Goal: Transaction & Acquisition: Purchase product/service

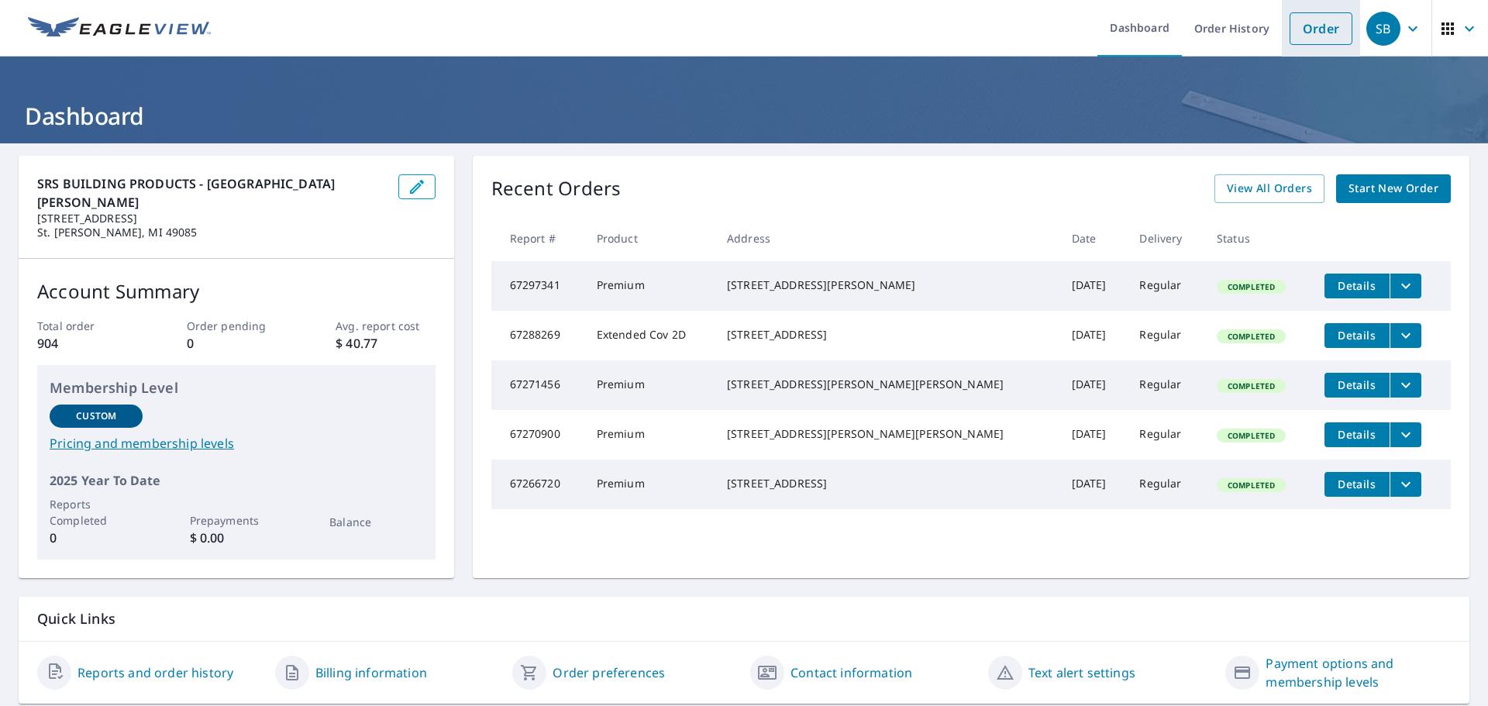
click at [1307, 36] on link "Order" at bounding box center [1321, 28] width 63 height 33
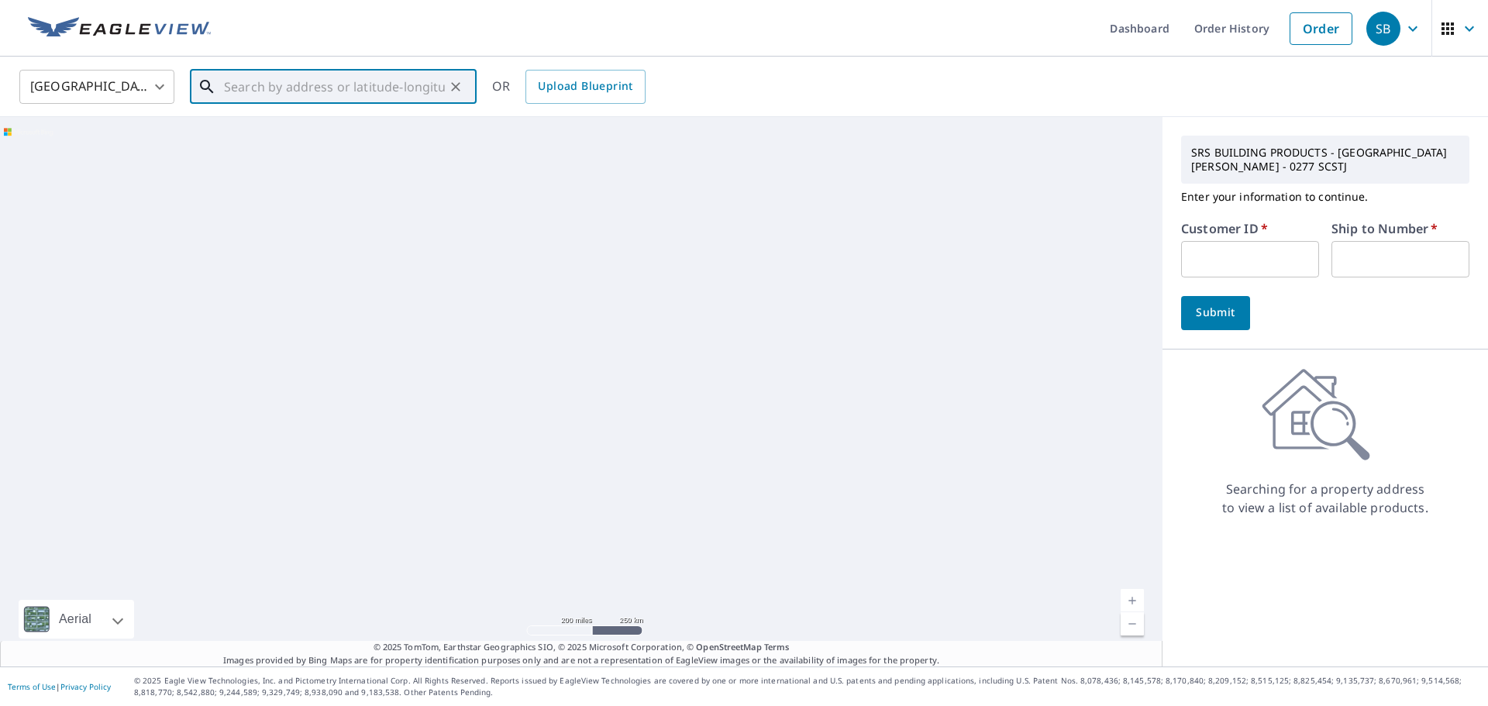
click at [374, 89] on input "text" at bounding box center [334, 86] width 221 height 43
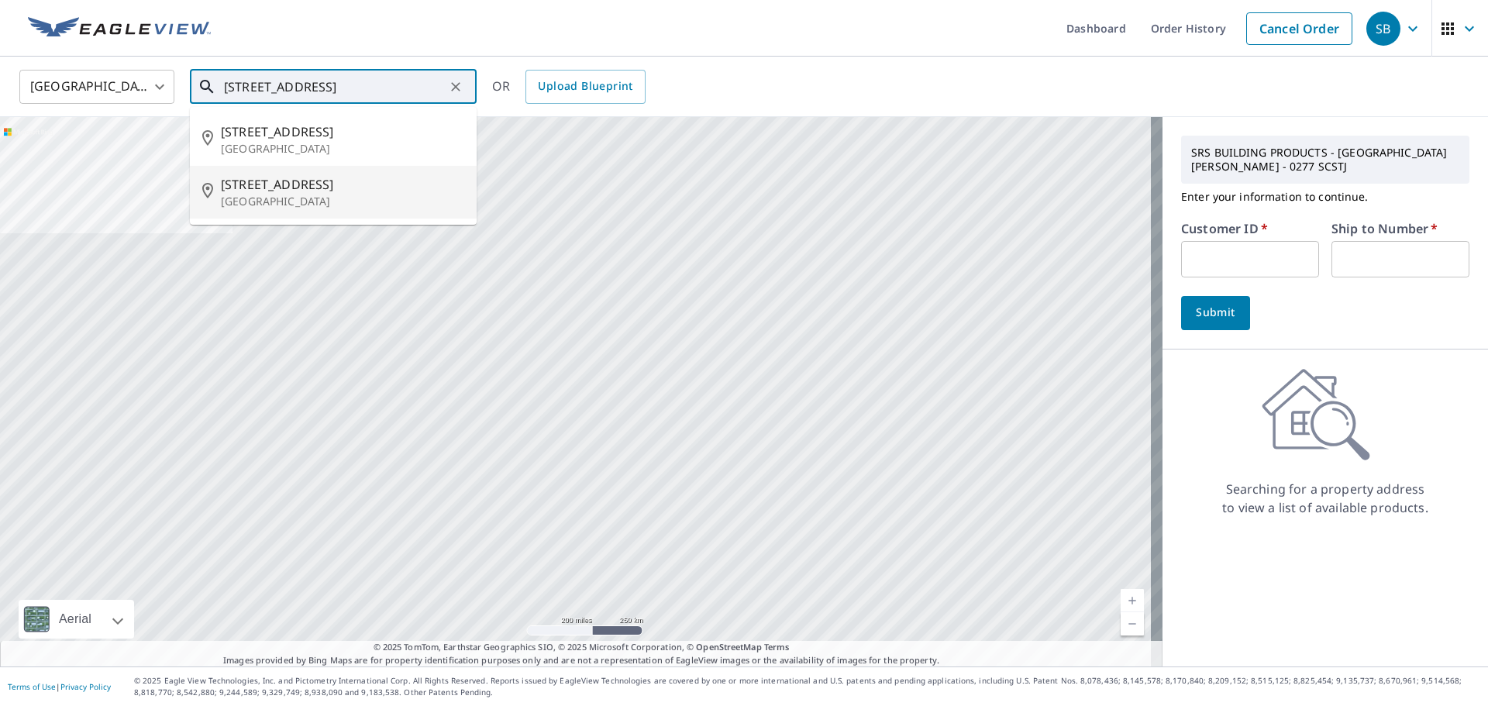
click at [227, 184] on span "[STREET_ADDRESS]" at bounding box center [342, 184] width 243 height 19
type input "8952 4th St Berrien Springs, MI 49103"
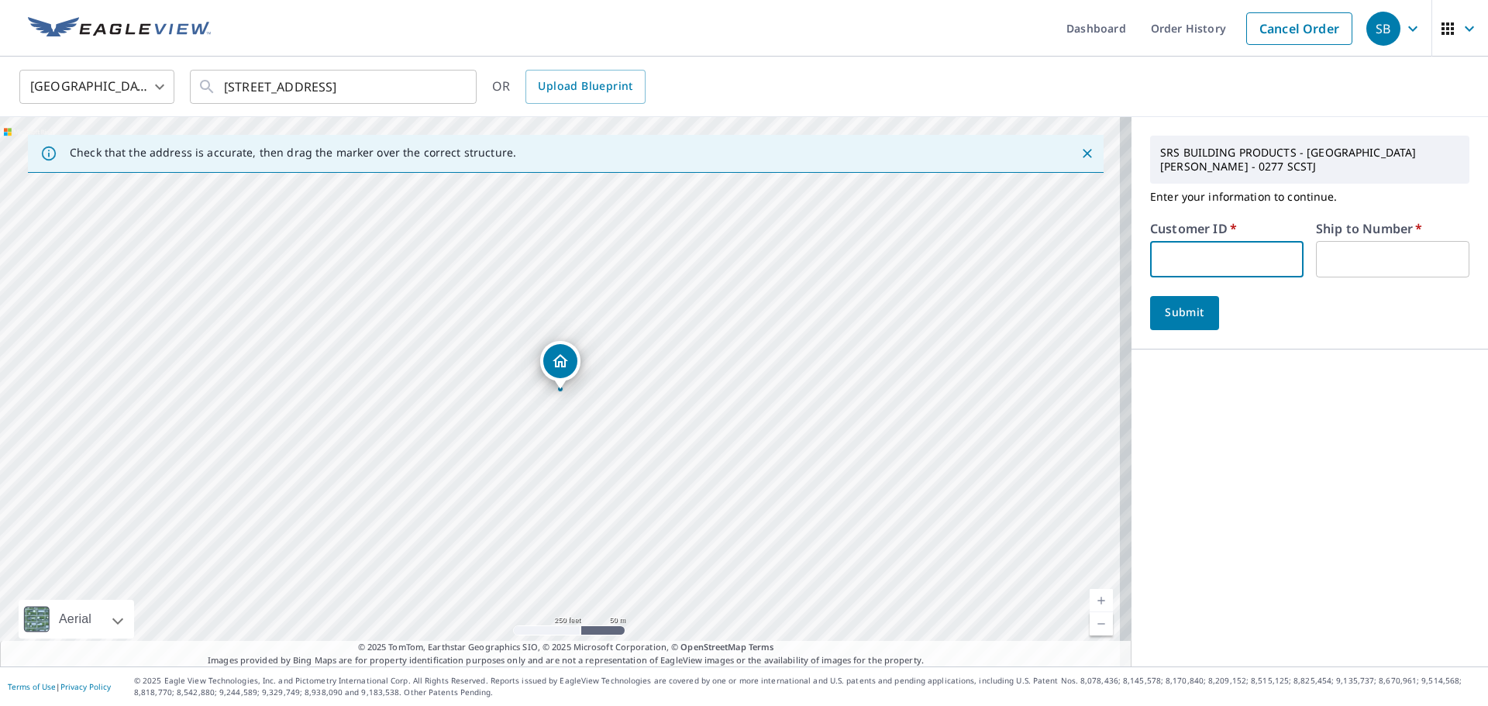
click at [1239, 248] on input "text" at bounding box center [1226, 259] width 153 height 36
type input "DEJA"
click at [1363, 250] on input "text" at bounding box center [1392, 259] width 153 height 36
type input "1"
click at [1180, 303] on span "Submit" at bounding box center [1185, 312] width 44 height 19
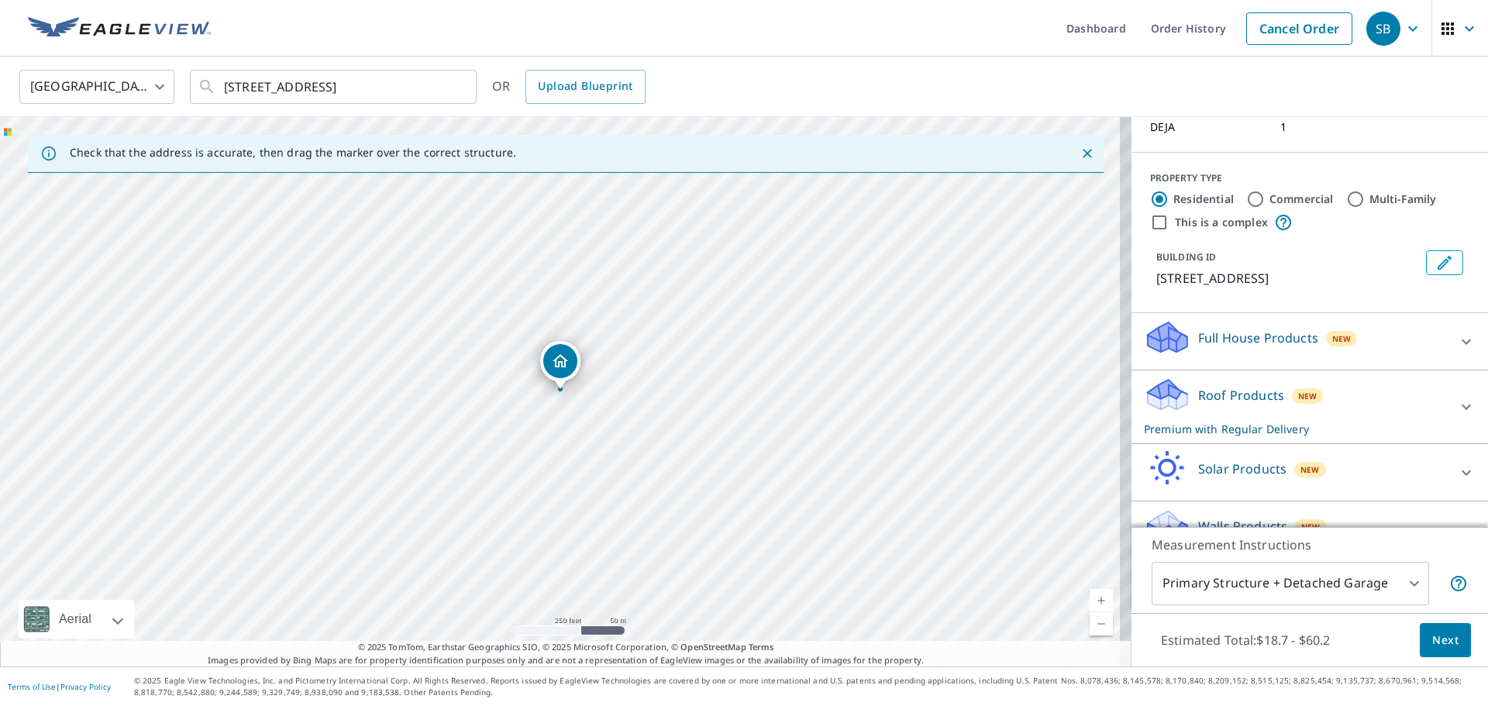
scroll to position [156, 0]
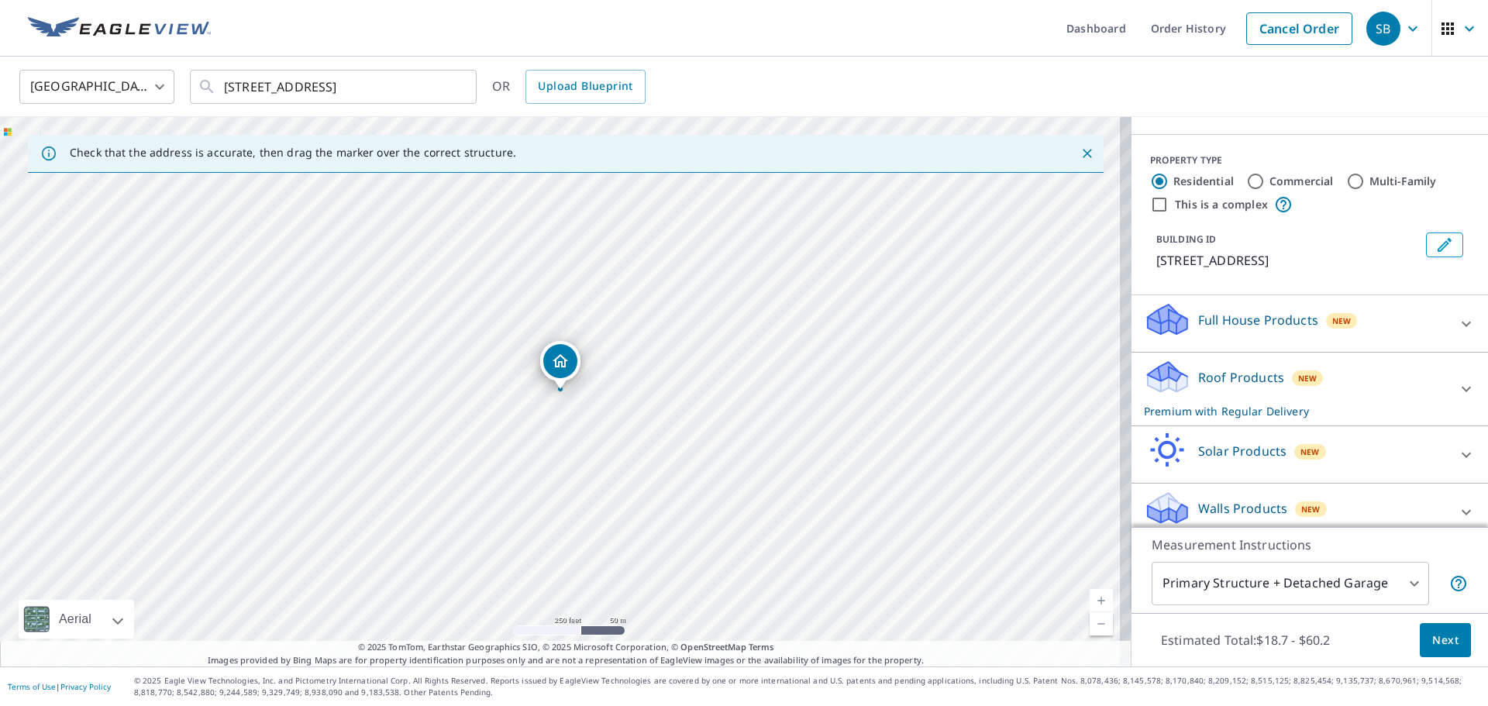
click at [1441, 644] on span "Next" at bounding box center [1445, 640] width 26 height 19
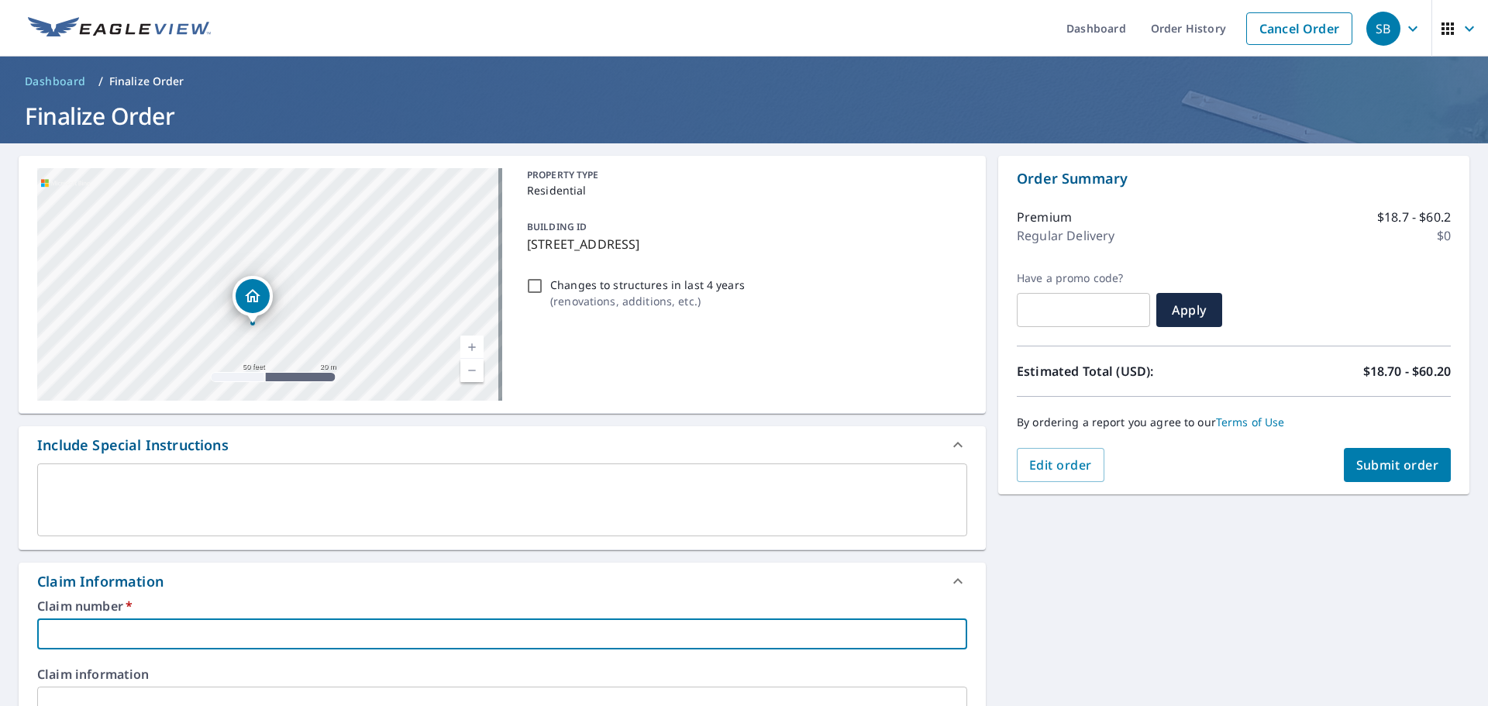
click at [365, 631] on input "text" at bounding box center [502, 633] width 930 height 31
type input "1"
checkbox input "true"
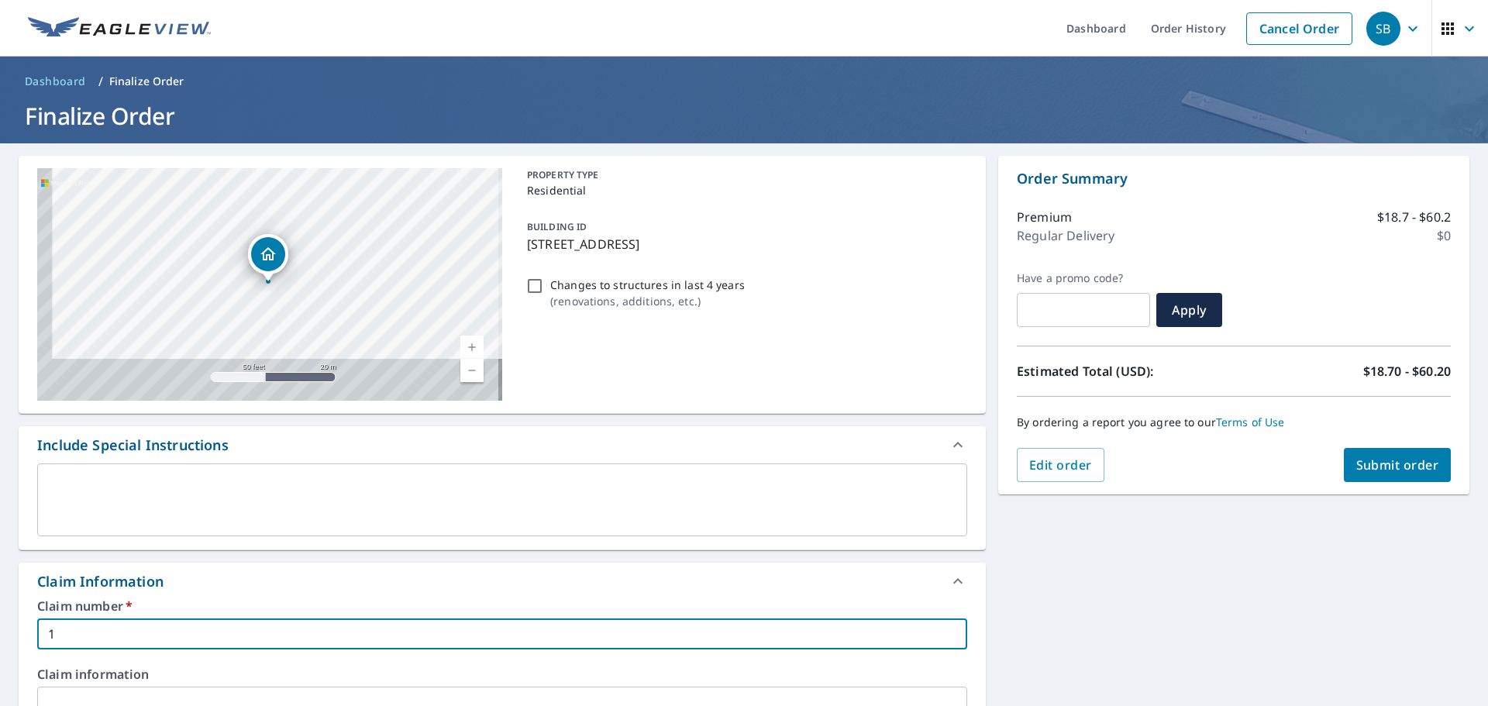
type input "1"
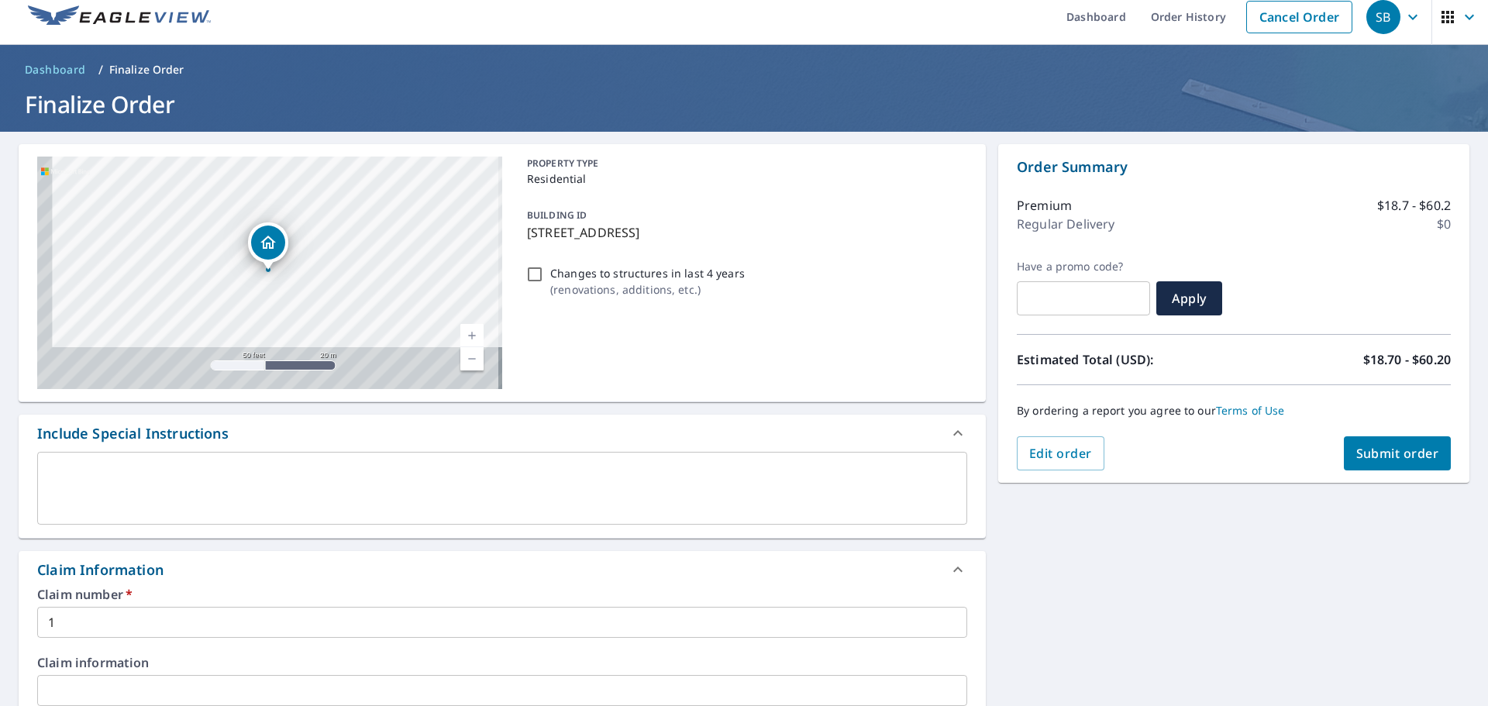
scroll to position [418, 0]
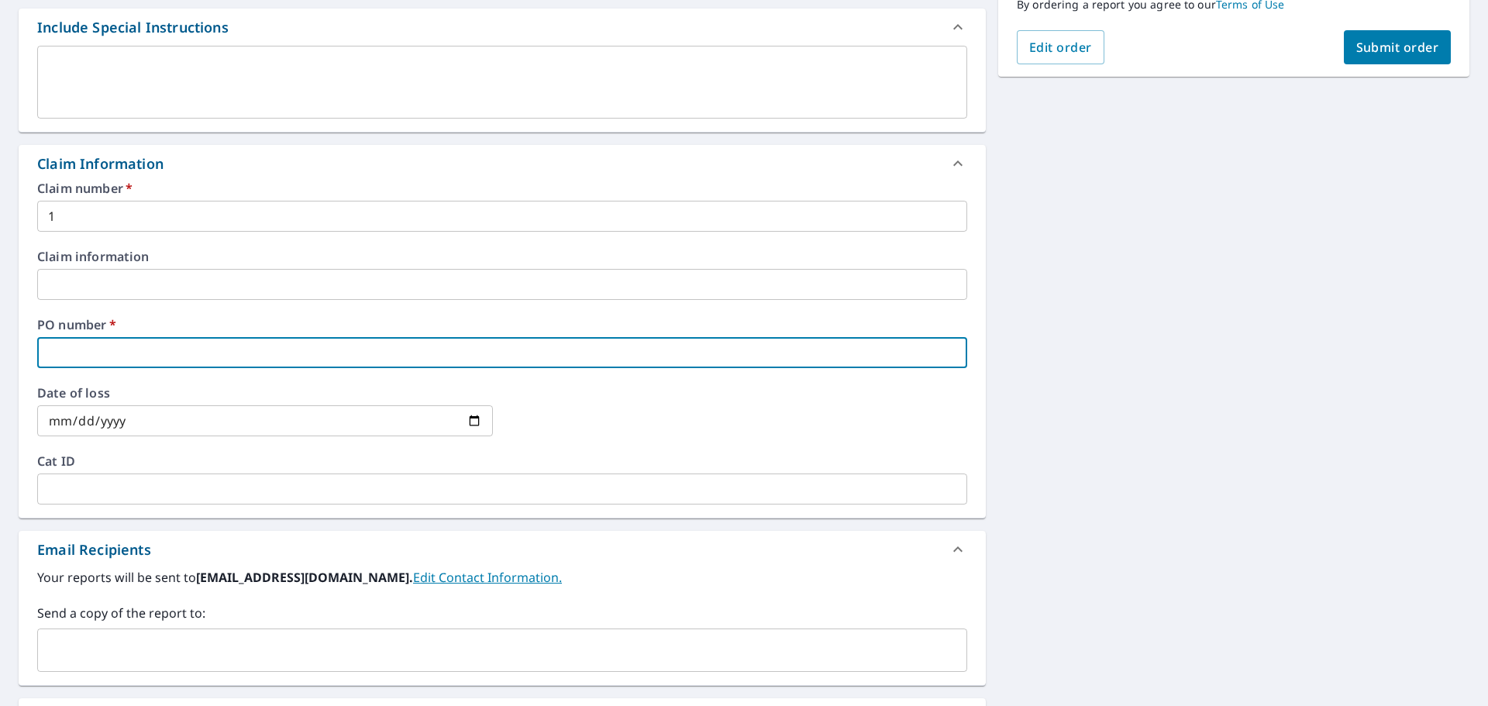
type input "e"
checkbox input "true"
type input "ev"
checkbox input "true"
type input "e"
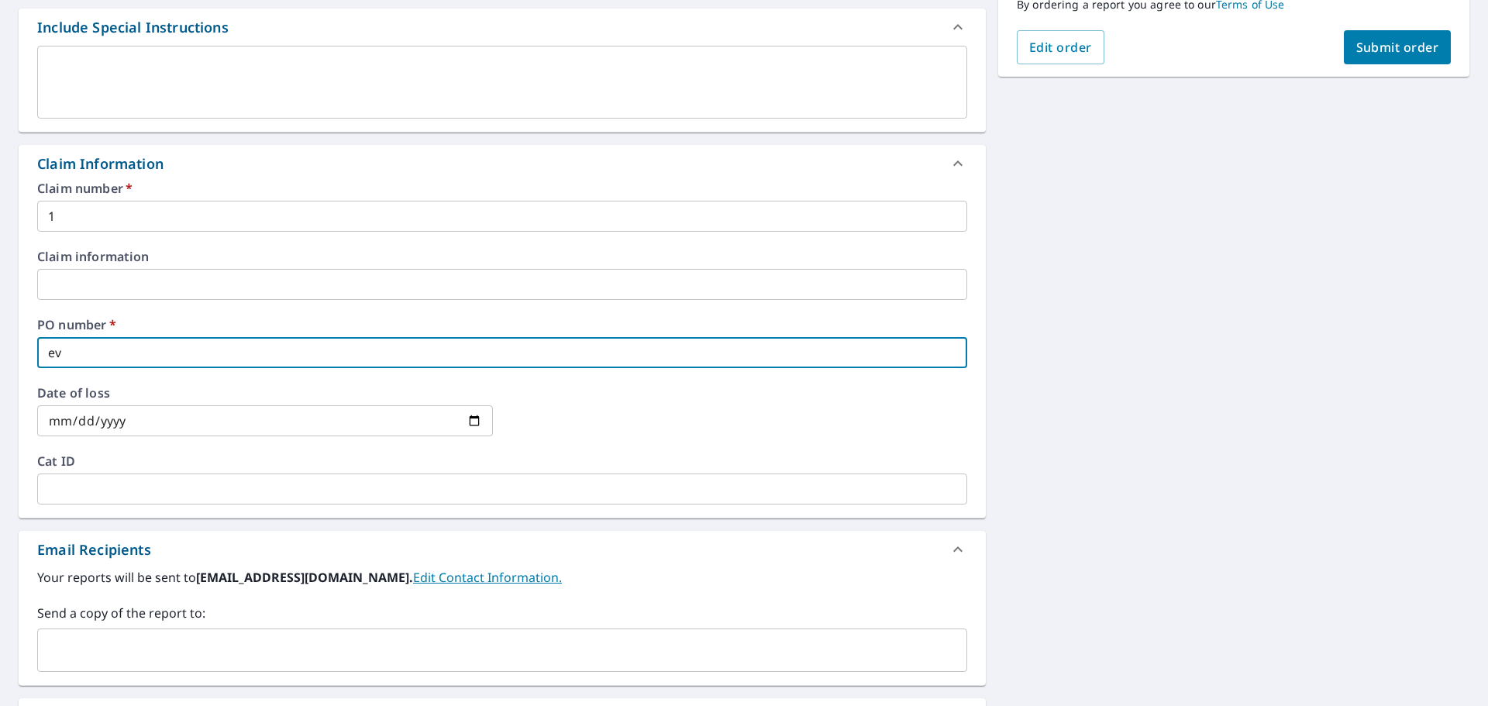
checkbox input "true"
type input "E"
checkbox input "true"
type input "EV"
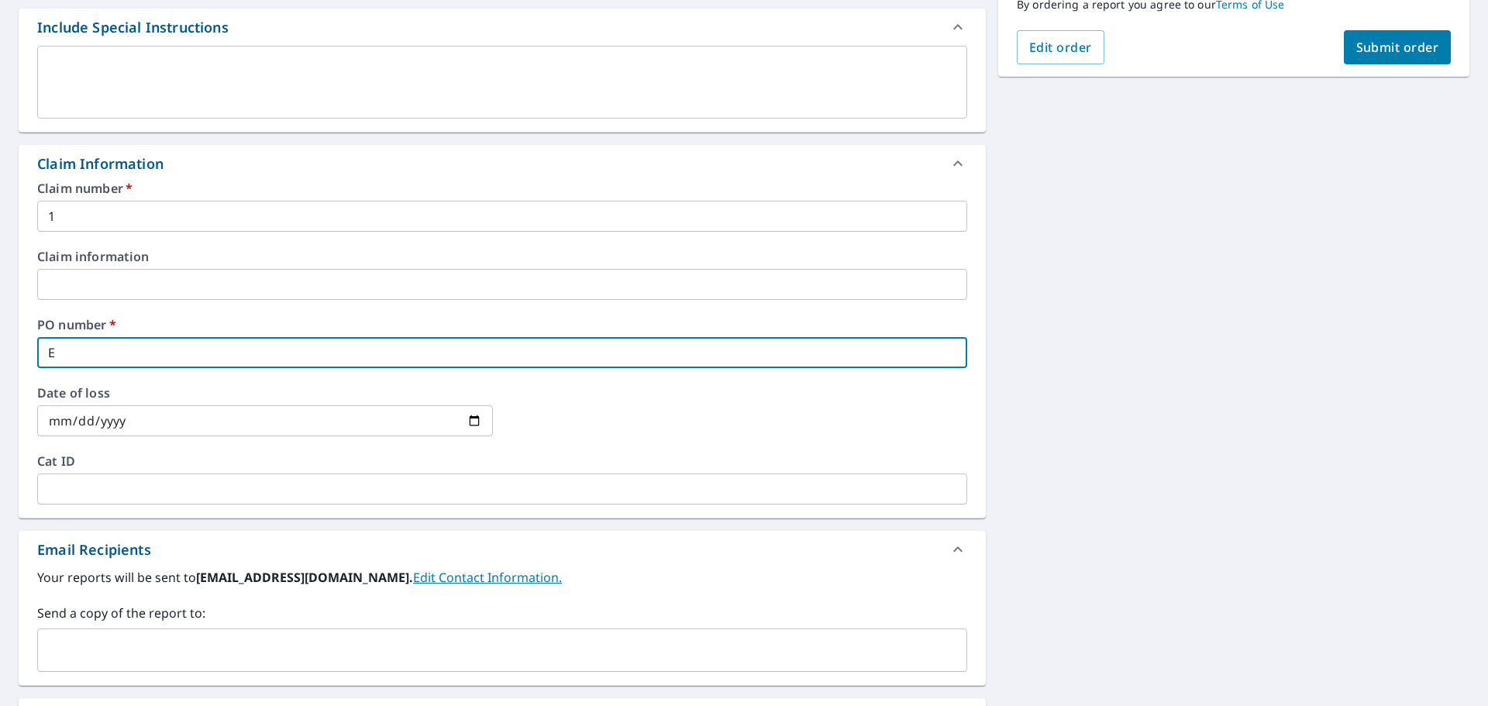
checkbox input "true"
type input "EV"
checkbox input "true"
type input "EV 8"
checkbox input "true"
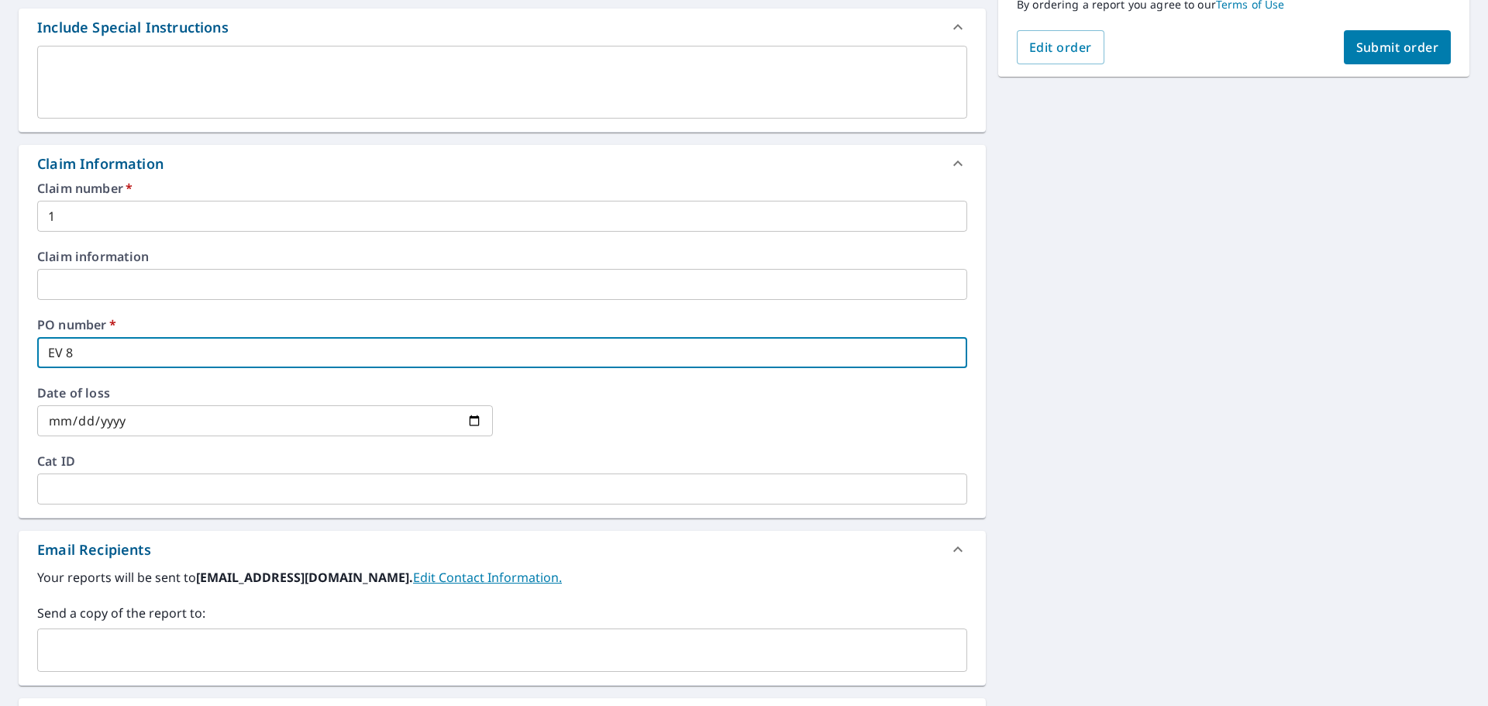
type input "EV 89"
checkbox input "true"
type input "EV 895"
checkbox input "true"
type input "EV 8952"
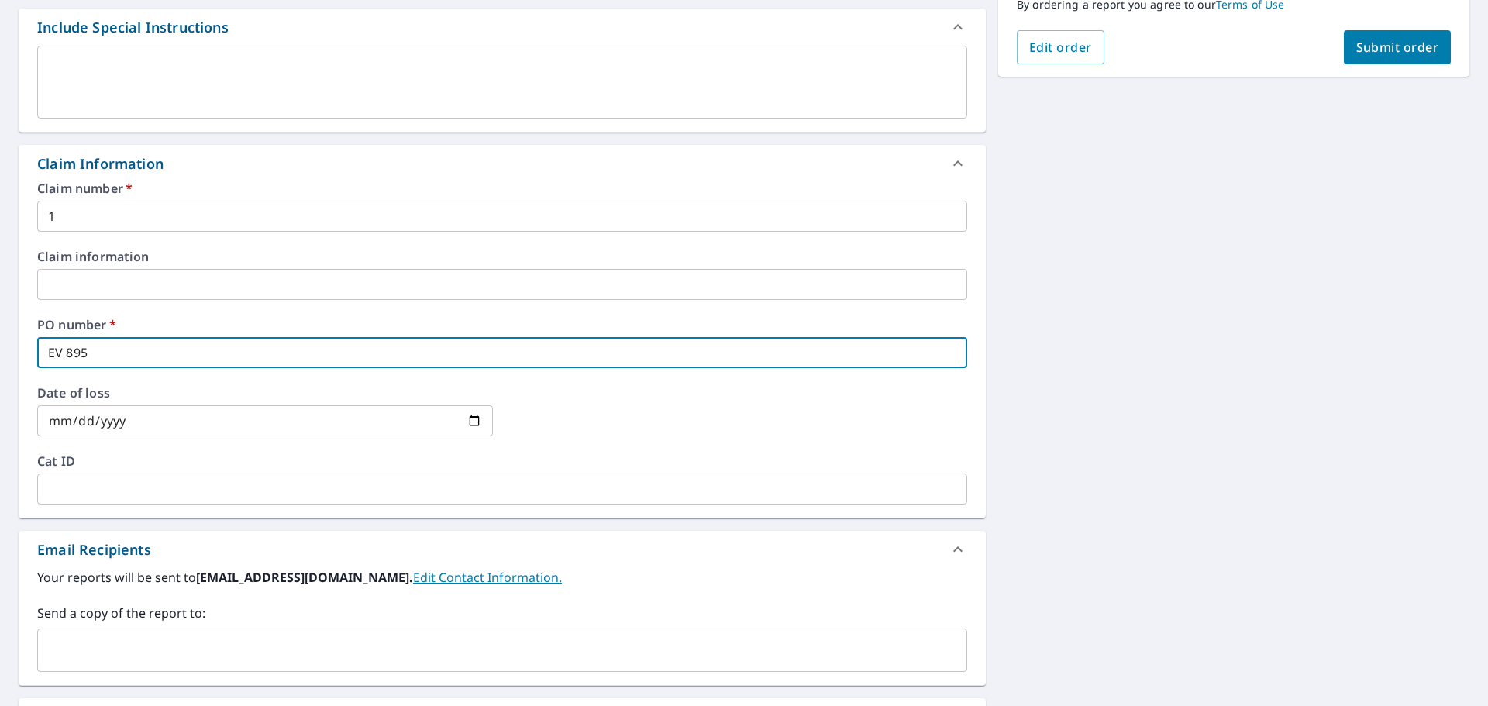
checkbox input "true"
type input "EV 8952"
checkbox input "true"
type input "EV 8952 W"
checkbox input "true"
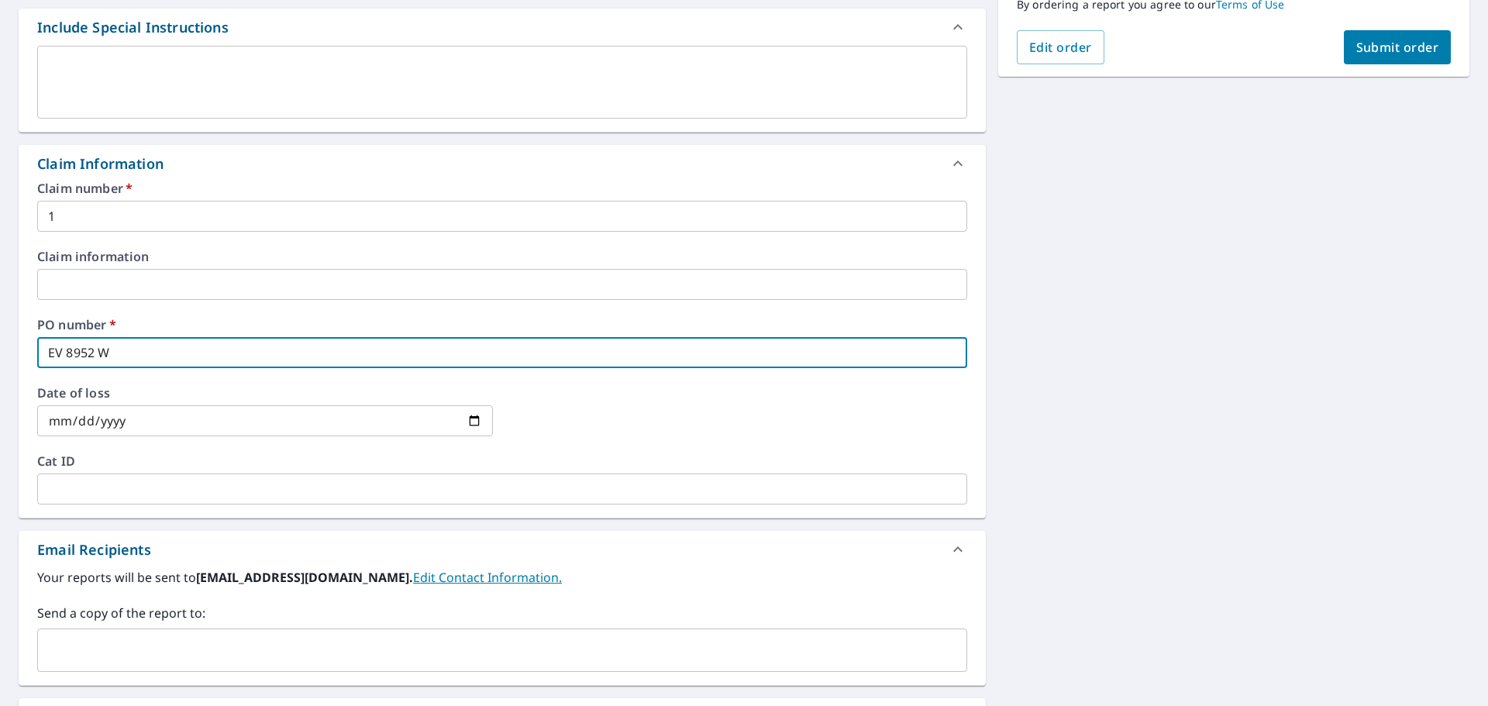
type input "EV 8952"
checkbox input "true"
type input "EV 8952 4"
checkbox input "true"
type input "EV 8952 4T"
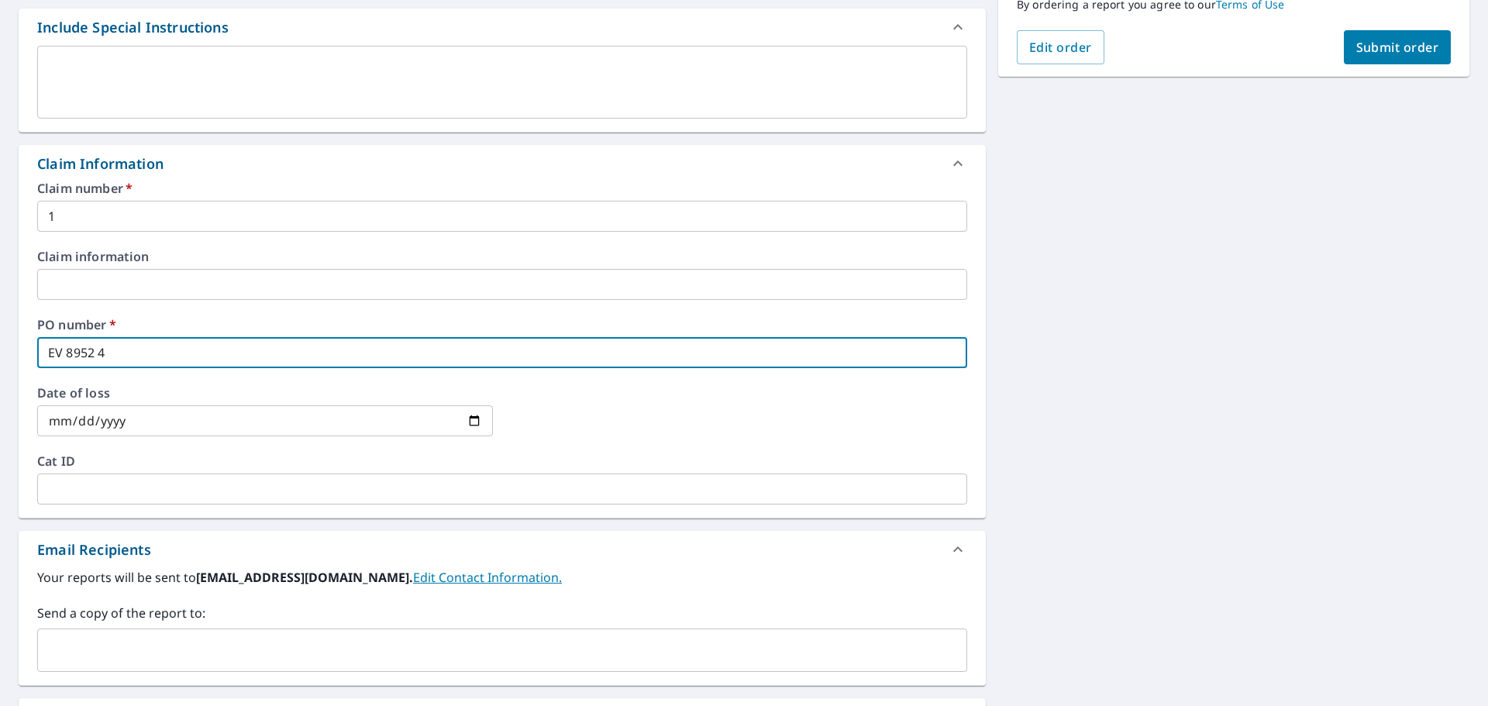
checkbox input "true"
type input "EV 8952 4TH"
checkbox input "true"
type input "EV 8952 4TH"
checkbox input "true"
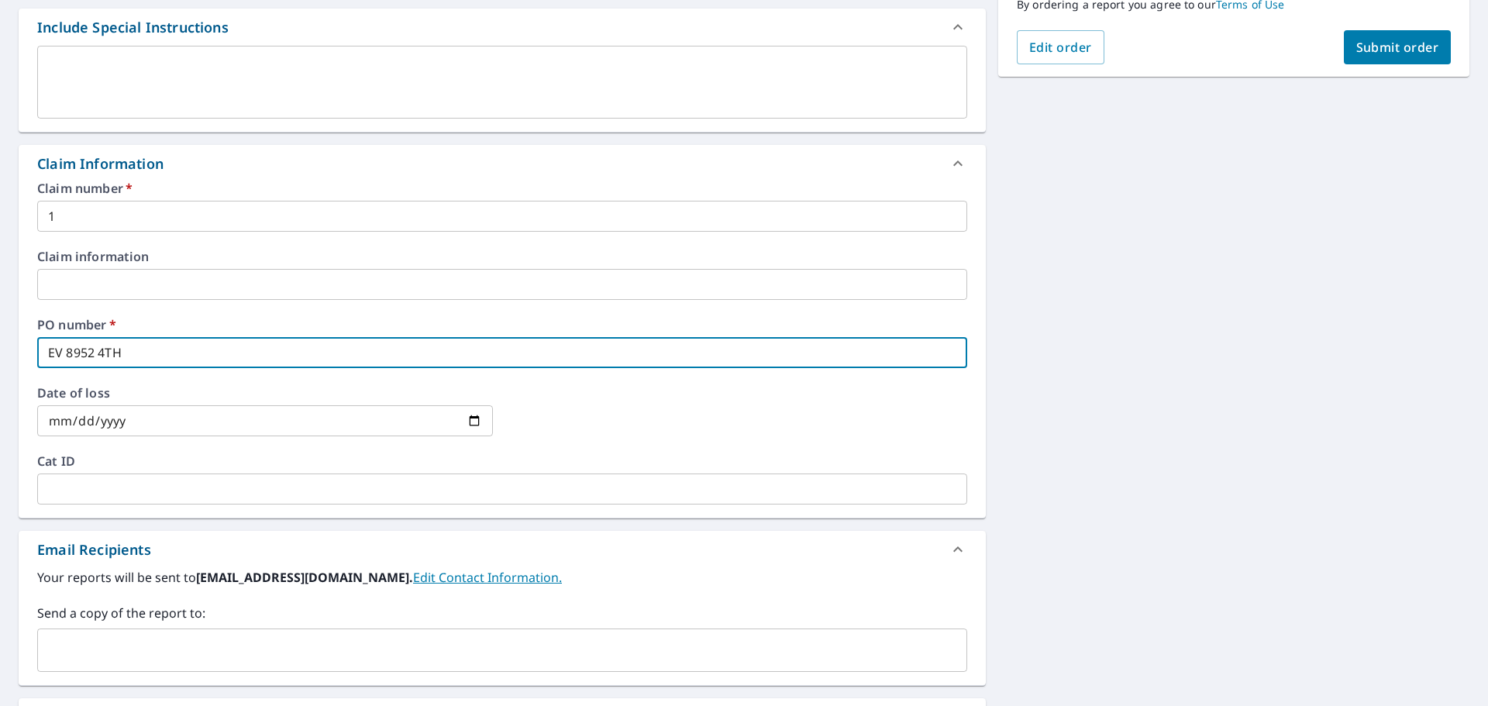
type input "EV 8952 4TH S"
checkbox input "true"
type input "EV 8952 4TH ST"
checkbox input "true"
type input "EV 8952 4TH ST"
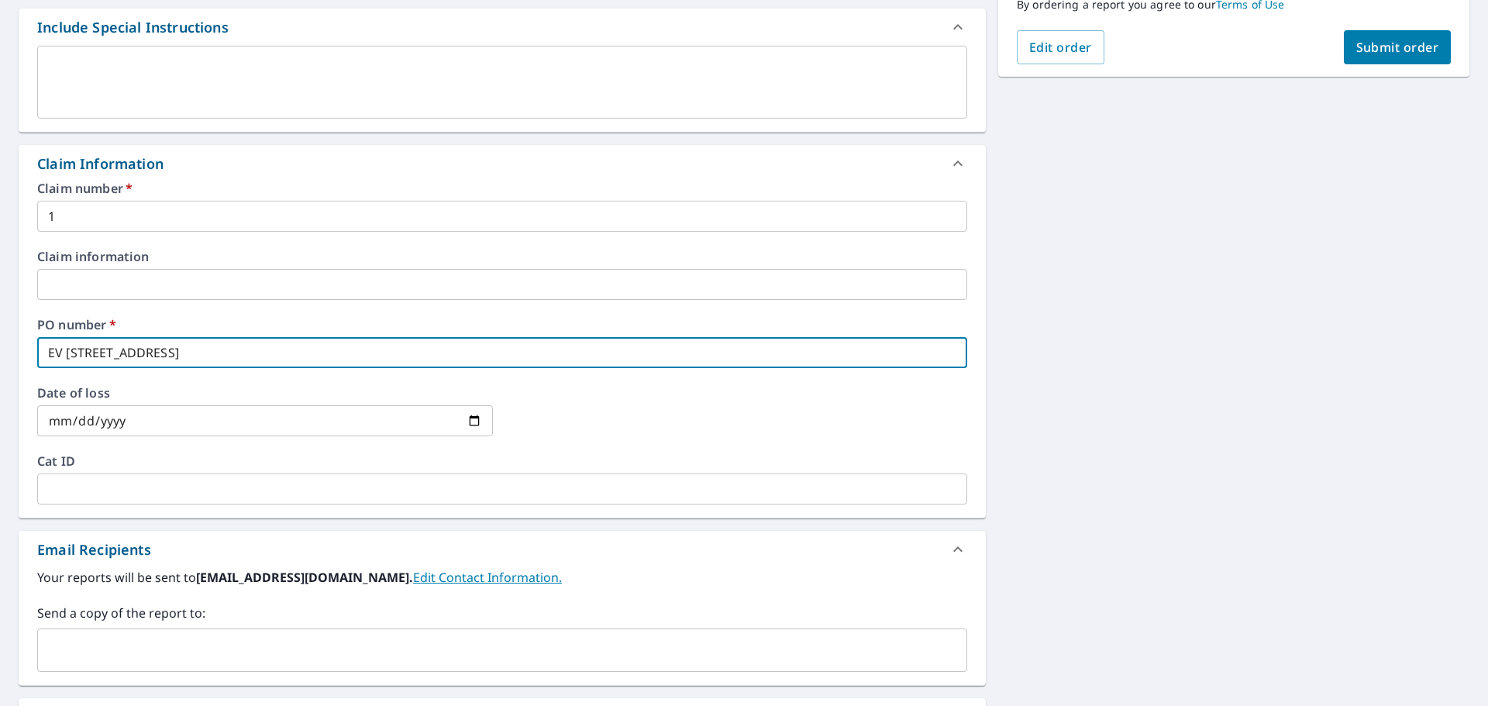
checkbox input "true"
type input "EV 8952 4TH ST D"
checkbox input "true"
type input "EV 8952 4TH ST DE"
checkbox input "true"
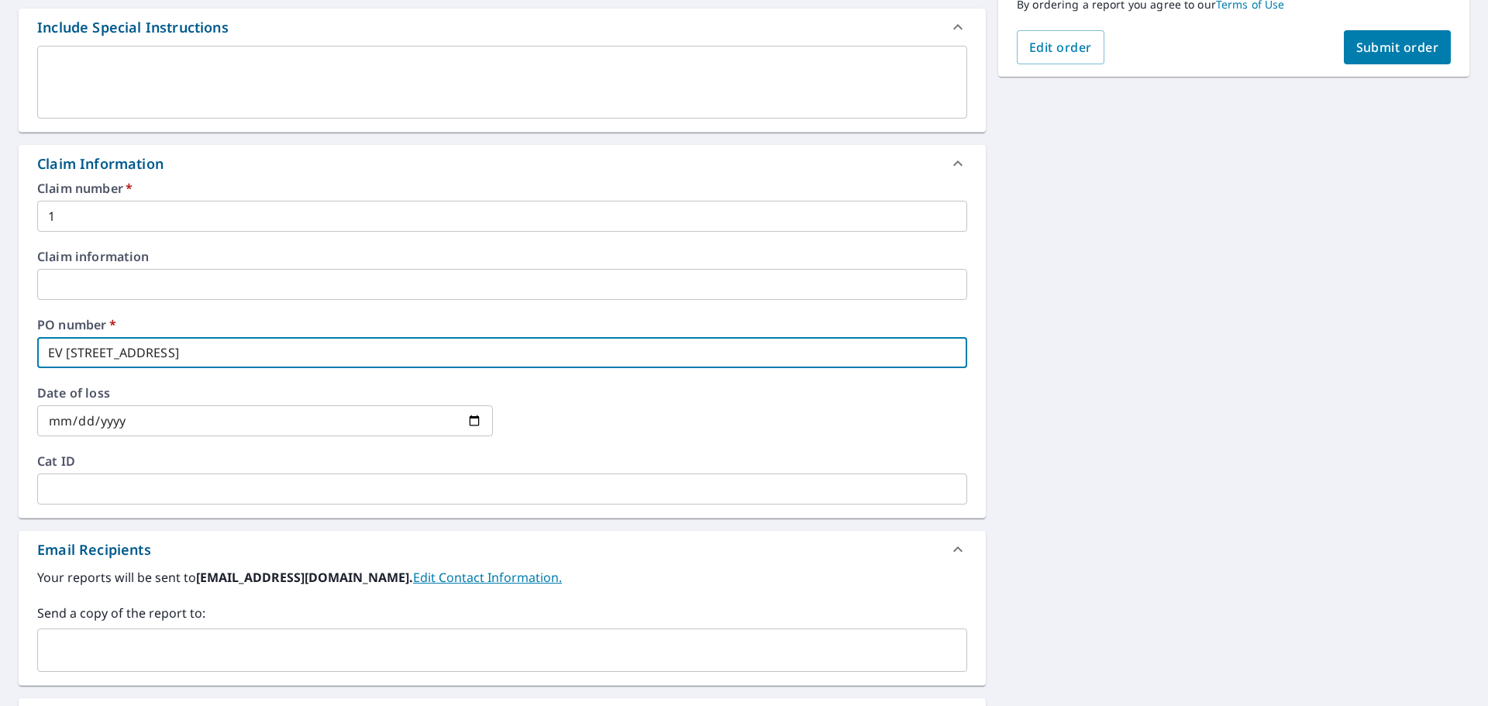
type input "EV 8952 4TH ST DEN"
checkbox input "true"
type input "EV 8952 4TH ST DENT"
checkbox input "true"
type input "EV 8952 4TH ST DENT"
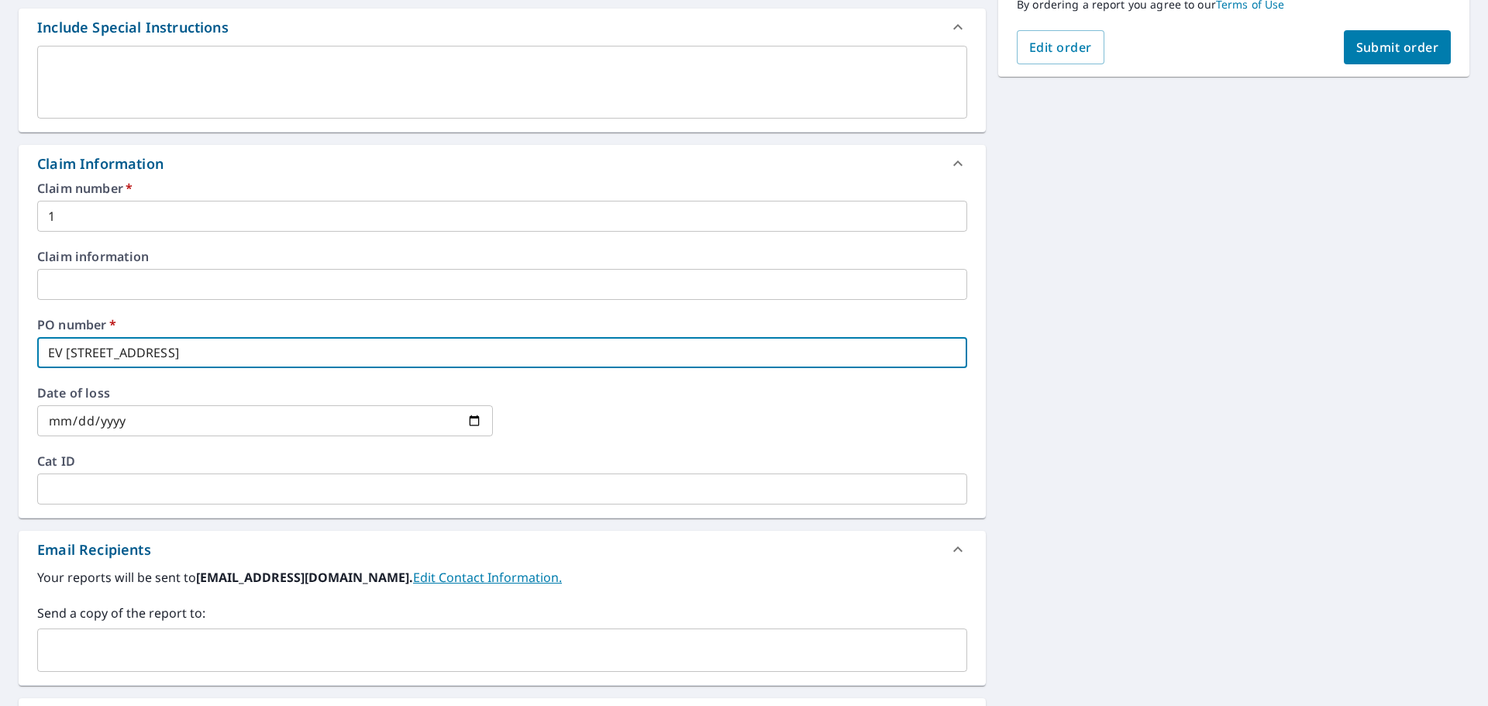
click at [1407, 42] on span "Submit order" at bounding box center [1397, 47] width 83 height 17
checkbox input "true"
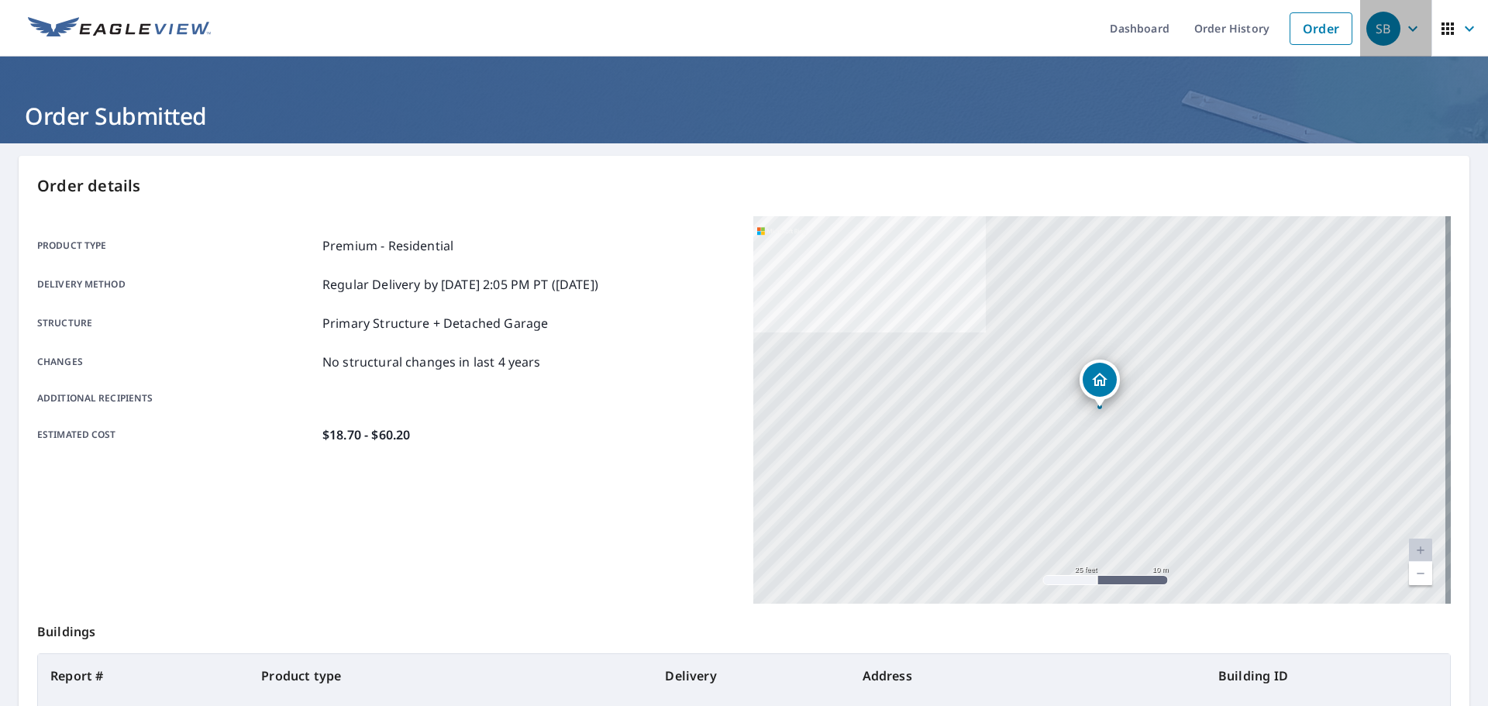
click at [1383, 35] on div "SB" at bounding box center [1383, 29] width 34 height 34
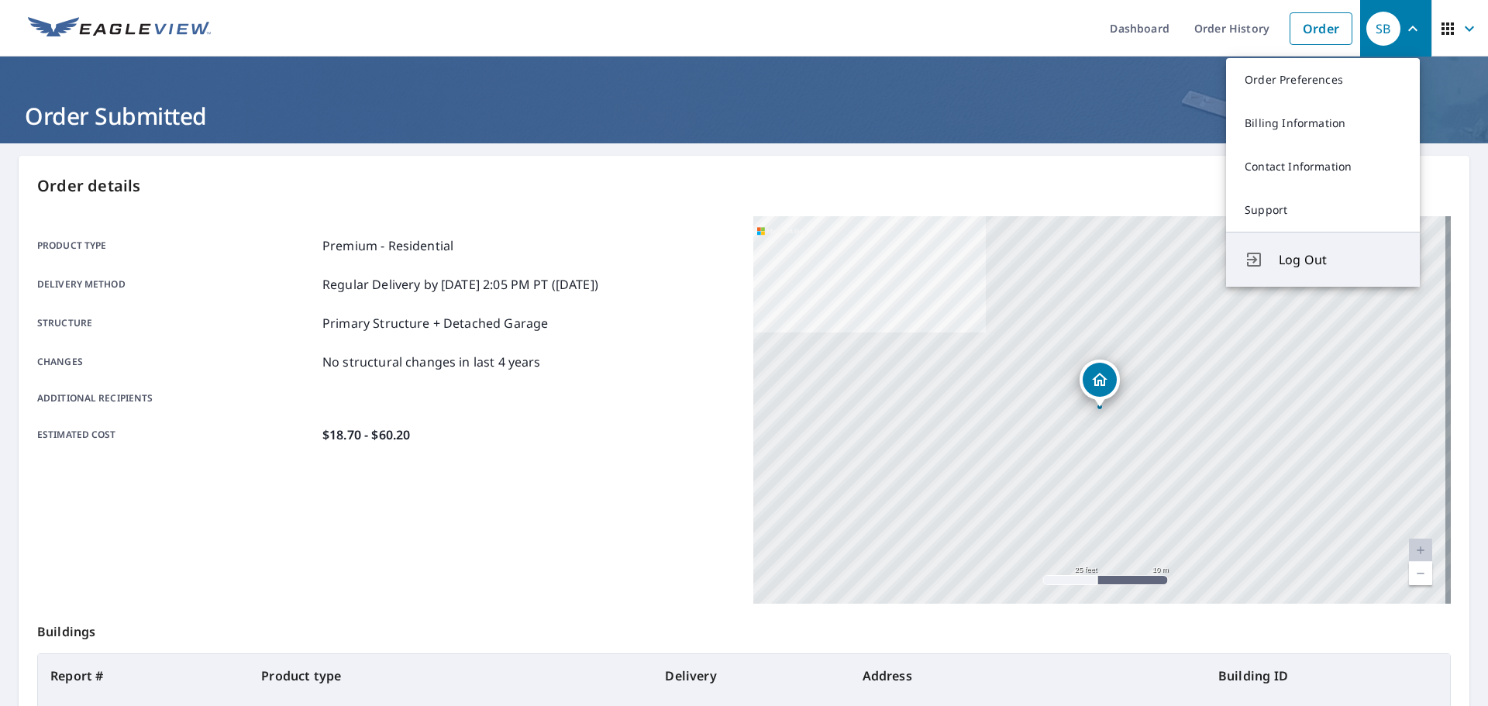
click at [1327, 260] on span "Log Out" at bounding box center [1340, 259] width 122 height 19
